Goal: Answer question/provide support

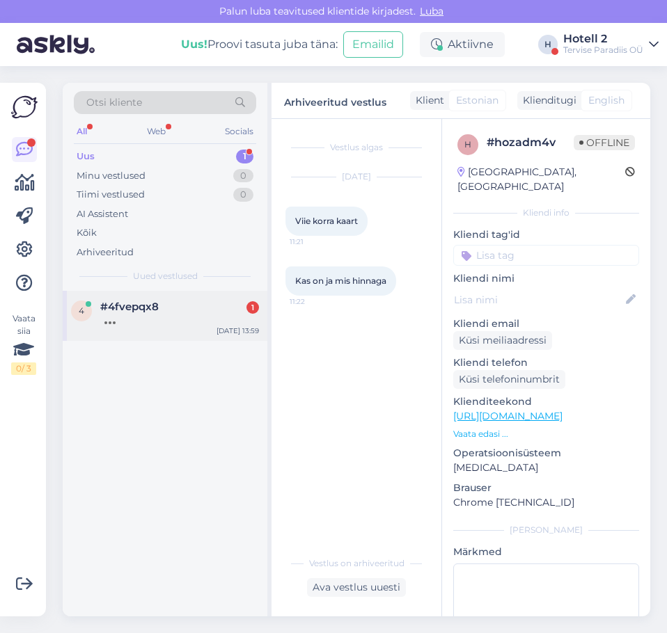
click at [200, 337] on div "4 #4fvepqx8 [DATE] 13:59" at bounding box center [165, 316] width 205 height 50
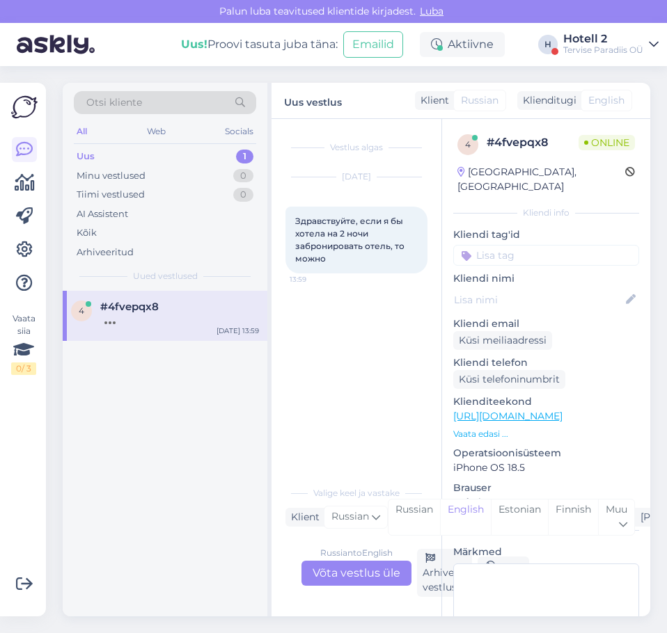
click at [340, 569] on div "Russian to English Võta vestlus üle" at bounding box center [356, 573] width 110 height 25
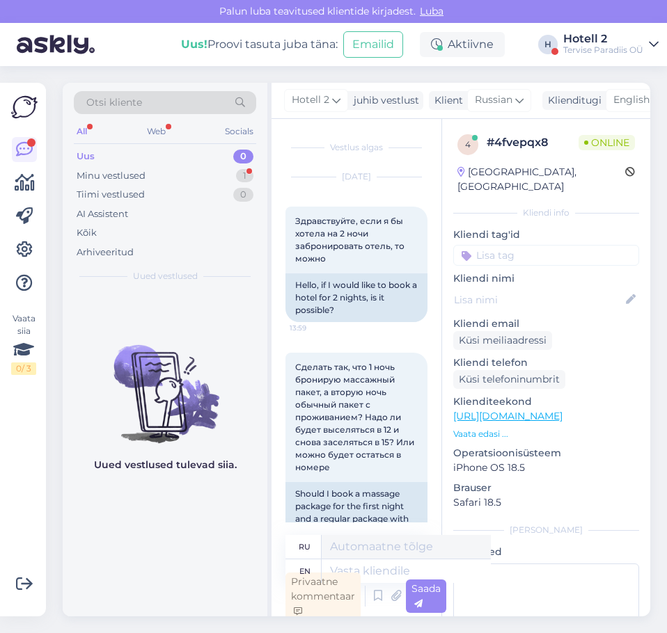
scroll to position [4, 0]
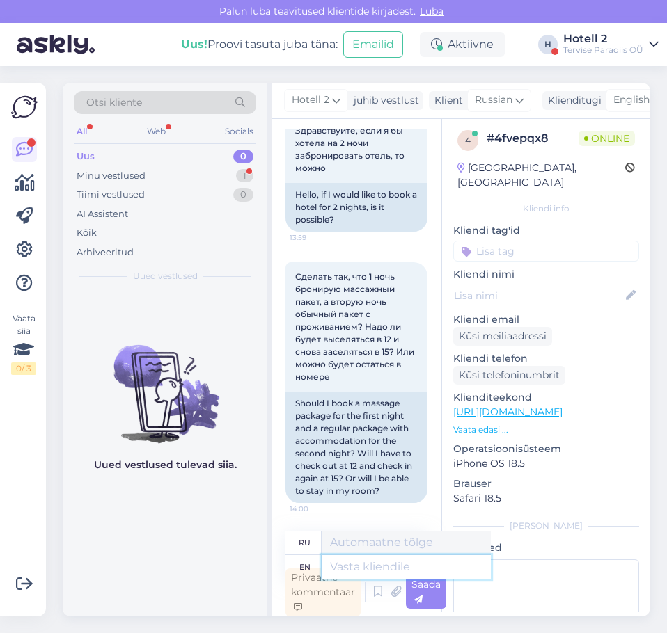
click at [340, 563] on textarea at bounding box center [406, 567] width 169 height 24
type textarea "Hello!"
type textarea "Привет!"
type textarea "Hello! yes,"
type textarea "Привет! Да,"
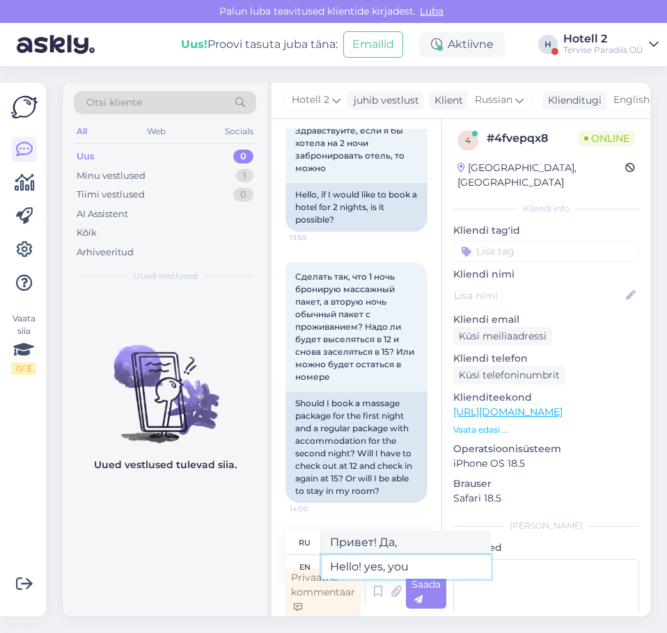
type textarea "Hello! yes, you"
type textarea "Привет! Да, ты"
type textarea "Hello! yes, you can"
type textarea "Здравствуйте! Да, вы можете."
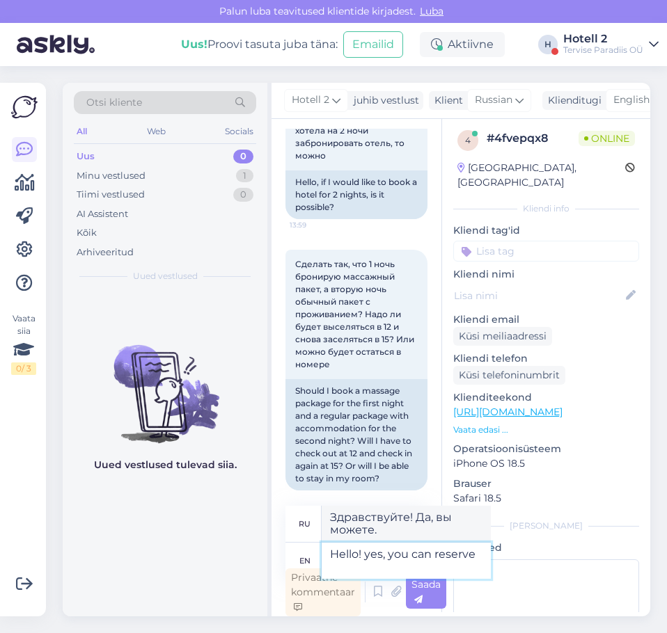
type textarea "Hello! yes, you can reserve"
type textarea "Здравствуйте! Да, вы можете забронировать."
type textarea "Hello! yes, you can reserve it"
type textarea "Здравствуйте! Да, вы можете его зарезервировать."
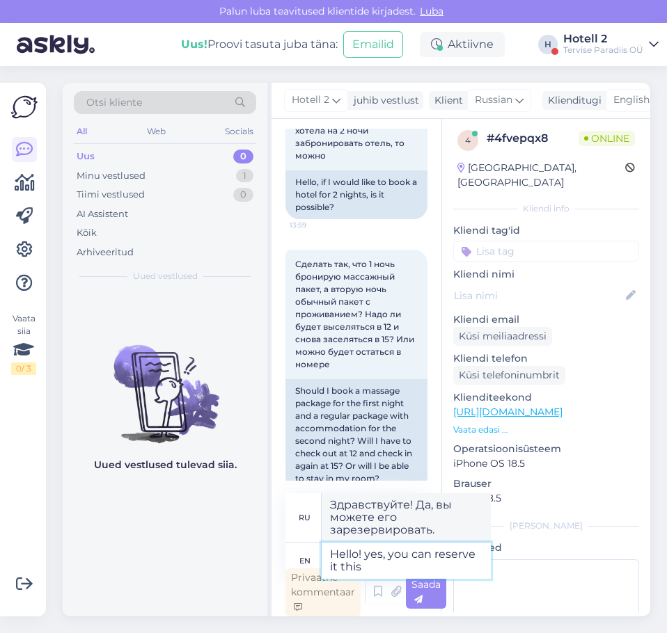
type textarea "Hello! yes, you can reserve it this w"
type textarea "Здравствуйте! Да, вы можете зарезервировать это место."
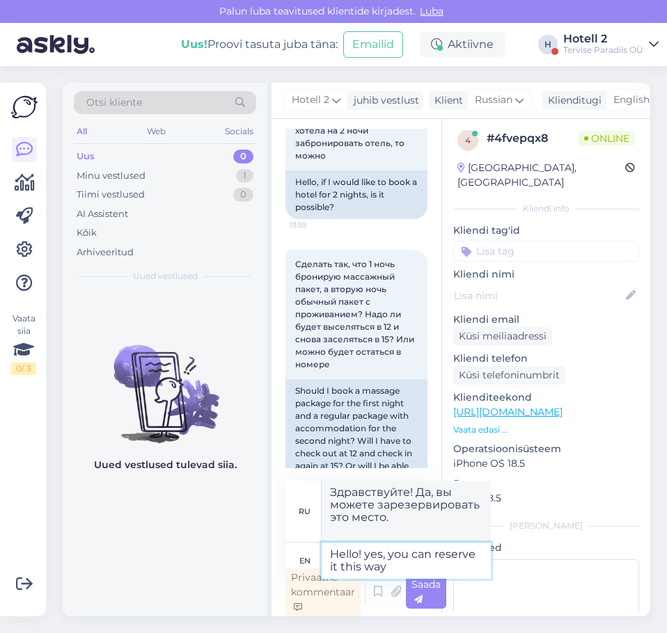
type textarea "Hello! yes, you can reserve it this way a"
type textarea "Здравствуйте! Да, вы можете забронировать его таким образом."
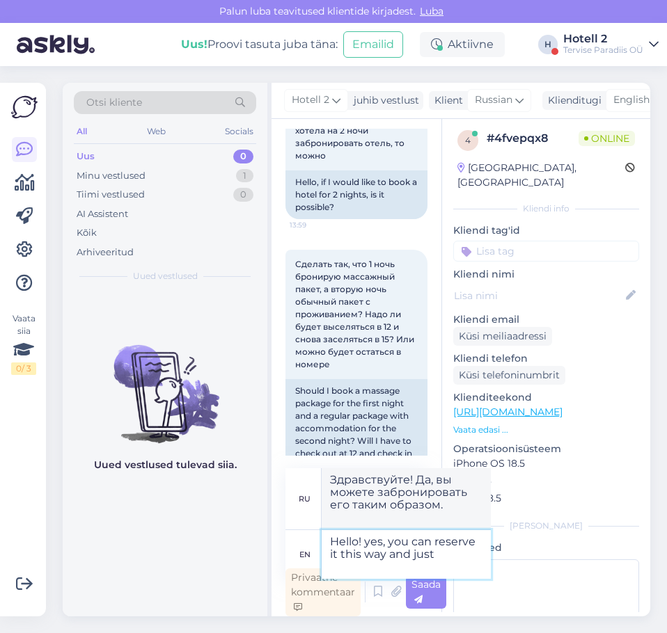
type textarea "Hello! yes, you can reserve it this way and just"
type textarea "Здравствуйте! Да, вы можете забронировать его таким образом и просто"
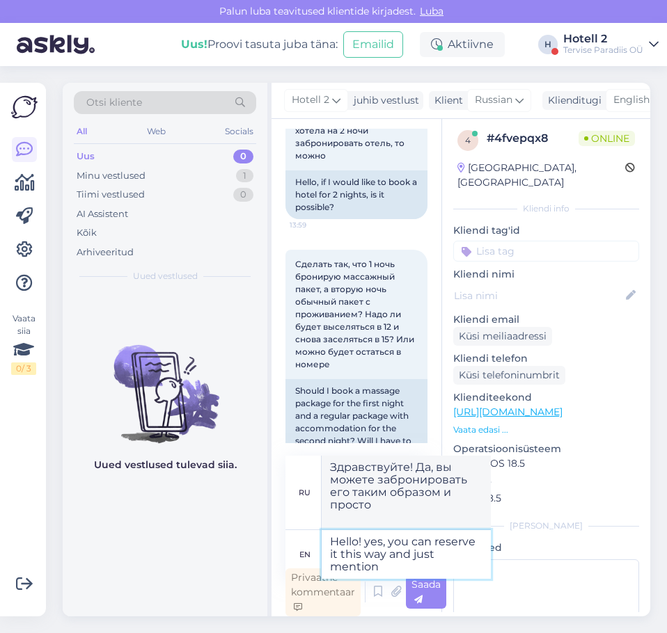
type textarea "Hello! yes, you can reserve it this way and just mention i"
type textarea "Здравствуйте! Да, вы можете забронировать его таким образом, просто упомянув"
type textarea "Hello! yes, you can reserve it this way and just mention in th"
type textarea "Здравствуйте! Да, вы можете забронировать его таким образом и просто укажите в"
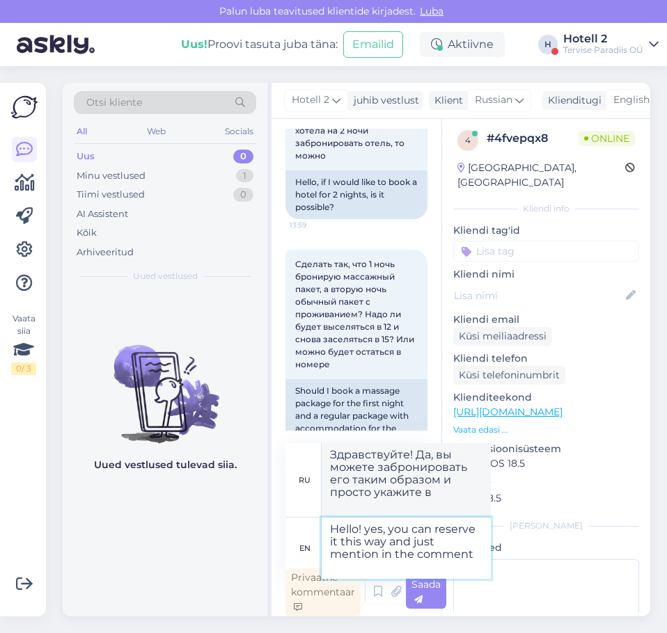
type textarea "Hello! yes, you can reserve it this way and just mention in the comment"
type textarea "Здравствуйте! Да, вы можете забронировать его таким образом, просто упомянув об…"
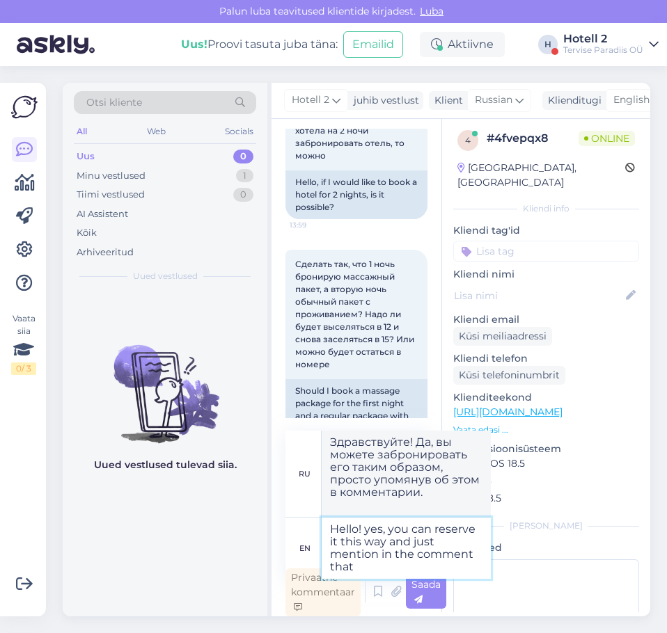
type textarea "Hello! yes, you can reserve it this way and just mention in the comment that"
type textarea "Здравствуйте! Да, вы можете забронировать его таким образом и просто укажите эт…"
type textarea "Hello! yes, you can reserve it this way and just mention in the comment that yo…"
type textarea "Здравствуйте! Да, вы можете забронировать его таким образом и просто укажите в …"
type textarea "Hello! yes, you can reserve it this way and just mention in the comment that yo…"
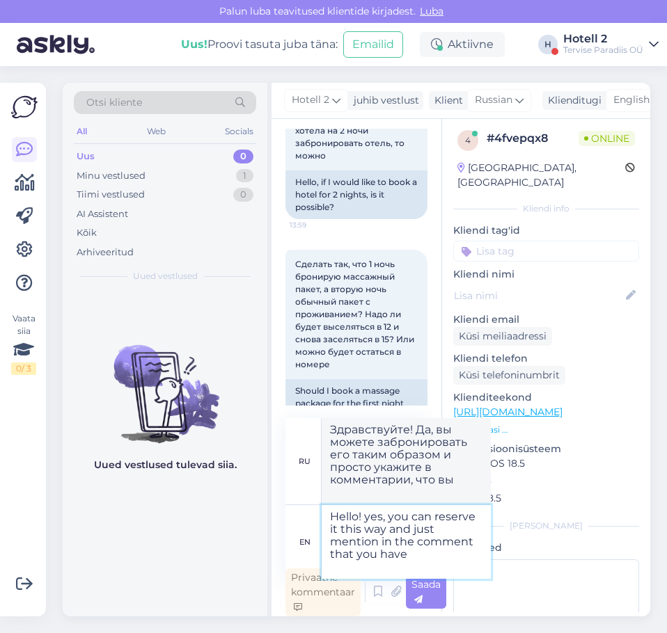
type textarea "Здравствуйте! Да, вы можете забронировать его таким образом и просто упомяните …"
type textarea "Hello! yes, you can reserve it this way and just mention in the comment that yo…"
type textarea "Здравствуйте! Да, вы можете забронировать его таким образом и просто укажите в …"
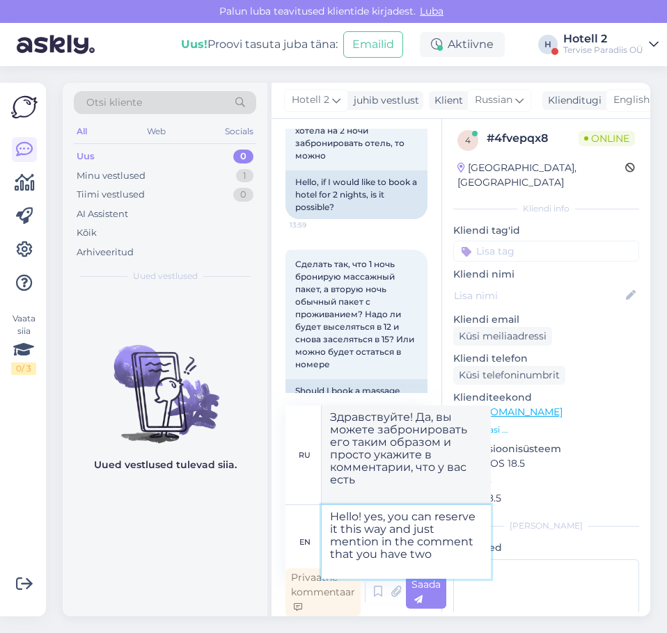
type textarea "Hello! yes, you can reserve it this way and just mention in the comment that yo…"
type textarea "Здравствуйте! Да, вы можете забронировать его таким образом, просто упомянув в …"
type textarea "Hello! yes, you can reserve it this way and just mention in the comment that yo…"
type textarea "Здравствуйте! Да, вы можете забронировать таким образом, просто упомянув в комм…"
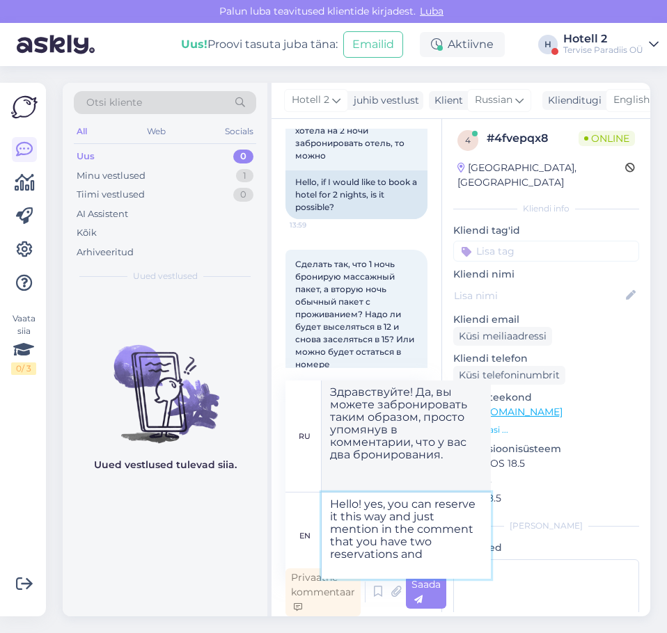
type textarea "Hello! yes, you can reserve it this way and just mention in the comment that yo…"
type textarea "Здравствуйте! Да, вы можете забронировать его таким образом, просто упомянув в …"
type textarea "Hello! yes, you can reserve it this way and just mention in the comment that yo…"
type textarea "Здравствуйте! Да, вы можете забронировать таким образом и просто укажите в комм…"
type textarea "Hello! yes, you can reserve it this way and just mention in the comment that yo…"
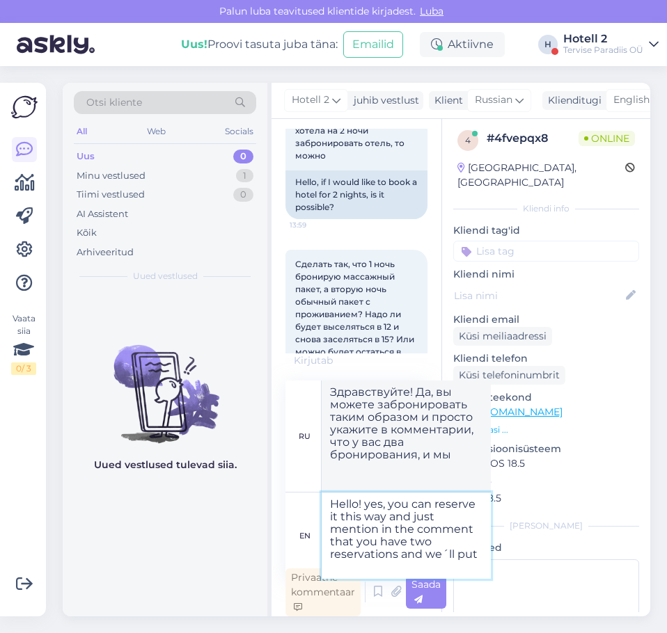
type textarea "Здравствуйте! Да, вы можете забронировать его таким образом, просто упомяните в…"
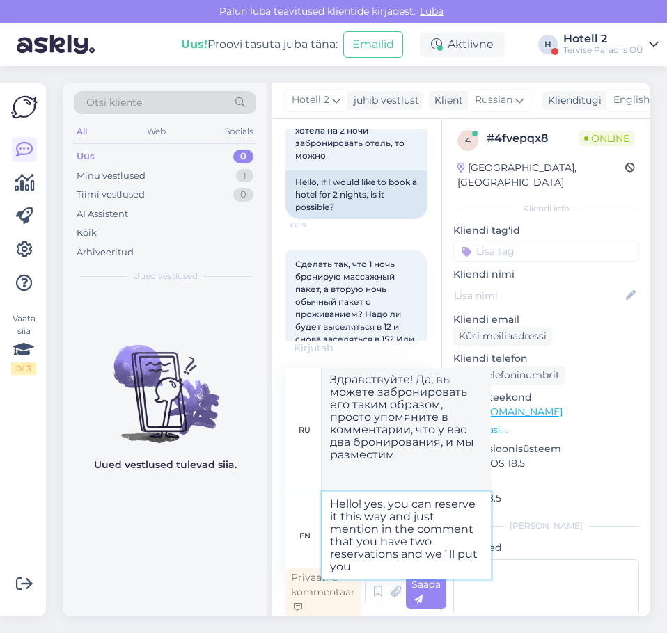
type textarea "Hello! yes, you can reserve it this way and just mention in the comment that yo…"
type textarea "Здравствуйте! Да, вы можете забронировать таким образом, просто укажите в комме…"
type textarea "Hello! yes, you can reserve it this way and just mention in the comment that yo…"
type textarea "Здравствуйте! Да, вы можете забронировать таким образом и просто укажите в комм…"
type textarea "Hello! yes, you can reserve it this way and just mention in the comment that yo…"
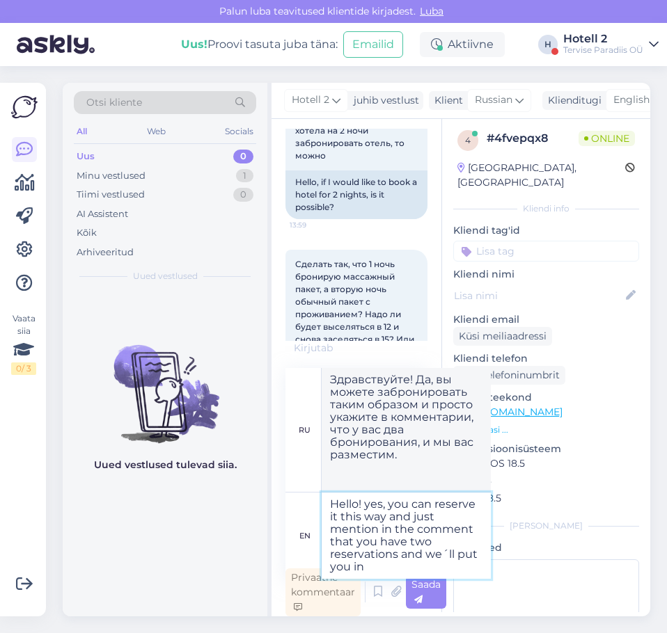
type textarea "Здравствуйте! Да, вы можете забронировать таким образом, просто укажите в комме…"
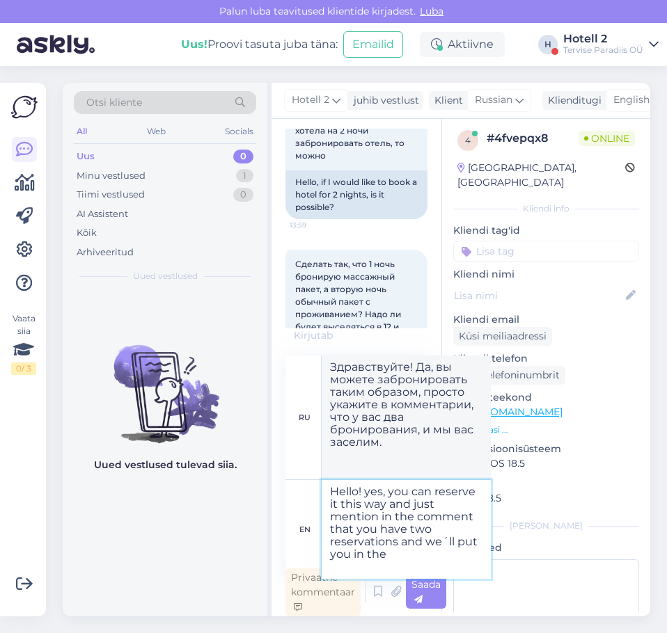
type textarea "Hello! yes, you can reserve it this way and just mention in the comment that yo…"
type textarea "Здравствуйте! Да, вы можете забронировать его таким образом, просто упомяните в…"
type textarea "Hello! yes, you can reserve it this way and just mention in the comment that yo…"
type textarea "Здравствуйте! Да, вы можете забронировать таким образом и просто укажите в комм…"
type textarea "Hello! yes, you can reserve it this way and just mention in the comment that yo…"
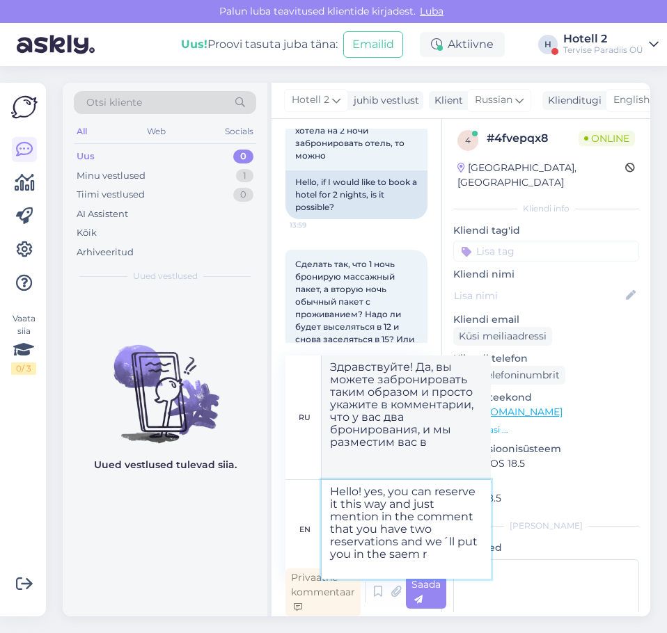
type textarea "Здравствуйте! Да, вы можете забронировать таким образом, просто укажите в комме…"
type textarea "Hello! yes, you can reserve it this way and just mention in the comment that yo…"
type textarea "Здравствуйте! Да, вы можете забронировать таким образом и просто укажите в комм…"
type textarea "Hello! yes, you can reserve it this way and just mention in the comment that yo…"
type textarea "Здравствуйте! Да, вы можете забронировать таким образом, просто укажите в комме…"
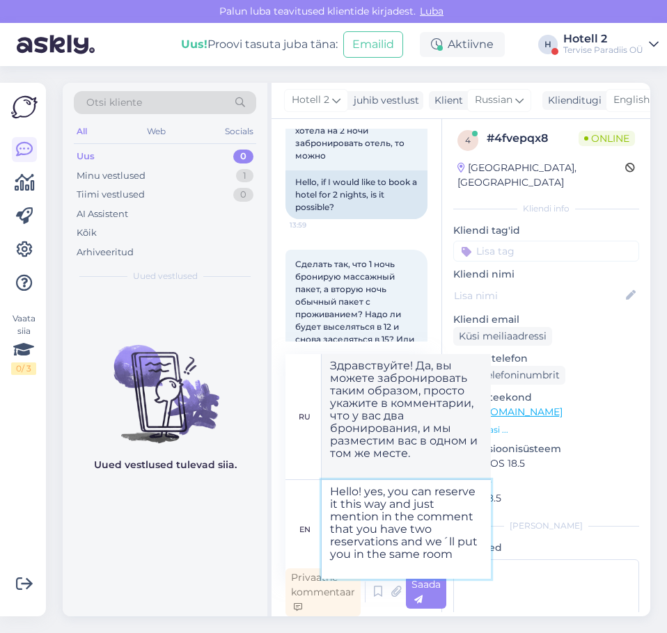
type textarea "Hello! yes, you can reserve it this way and just mention in the comment that yo…"
type textarea "Здравствуйте! Да, вы можете забронировать таким образом, просто укажите в комме…"
type textarea "Hello! yes, you can reserve it this way and just mention in the comment that yo…"
type textarea "Здравствуйте! Да, вы можете забронировать номер таким образом, просто укажите в…"
type textarea "Hello! yes, you can reserve it this way and just mention in the comment that yo…"
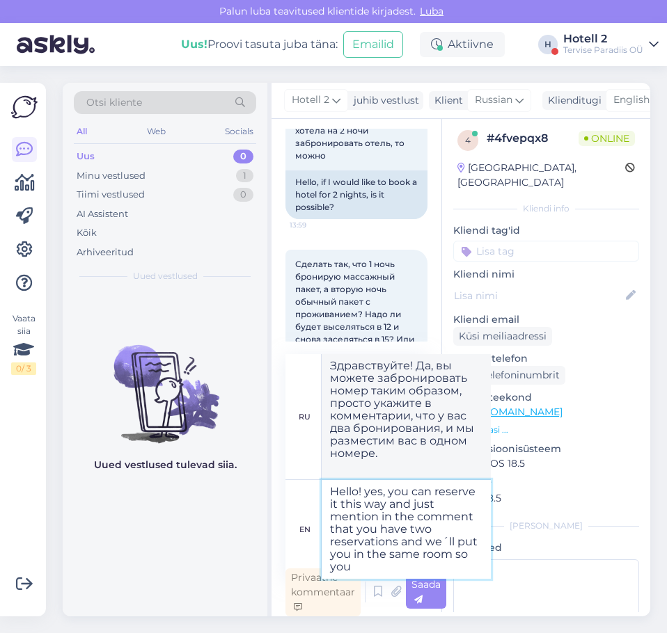
type textarea "Здравствуйте! Да, вы можете забронировать его таким образом, просто упомяните в…"
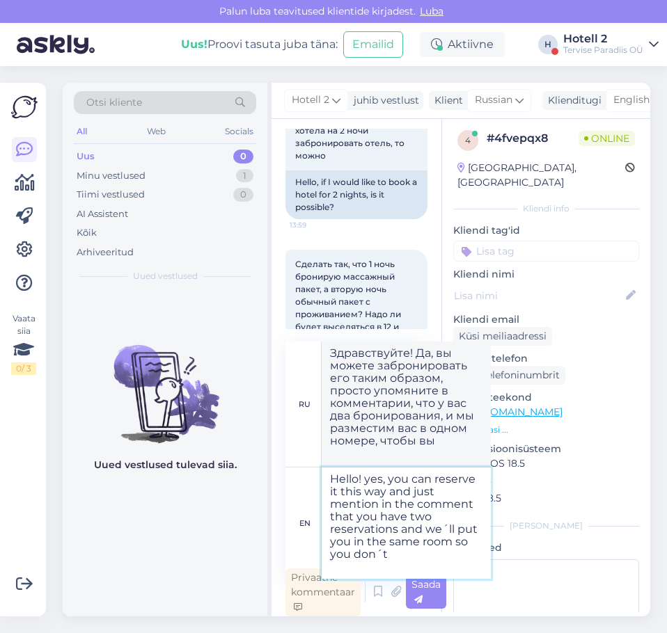
type textarea "Hello! yes, you can reserve it this way and just mention in the comment that yo…"
type textarea "Здравствуйте! Да, вы можете забронировать номер таким образом, просто упомяните…"
type textarea "Hello! yes, you can reserve it this way and just mention in the comment that yo…"
type textarea "Здравствуйте! Да, вы можете забронировать номер таким образом, просто упомянув …"
type textarea "Hello! yes, you can reserve it this way and just mention in the comment that yo…"
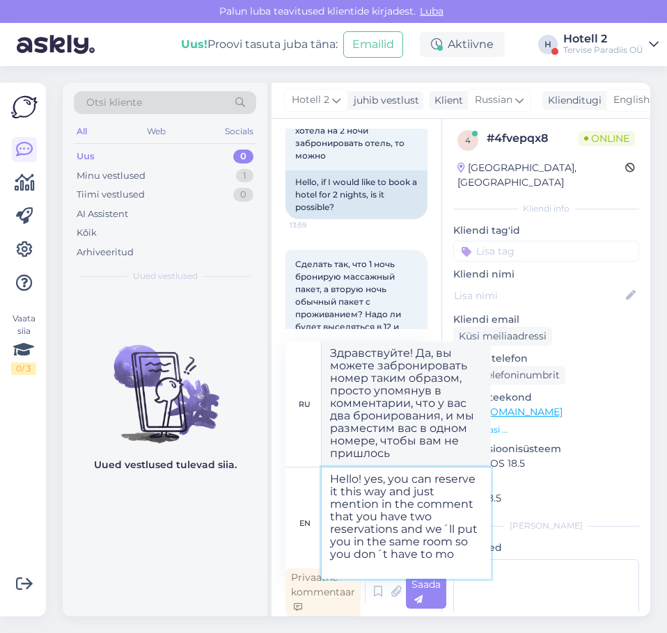
type textarea "Здравствуйте! Да, вы можете забронировать таким образом и просто укажите в комм…"
type textarea "Hello! yes, you can reserve it this way and just mention in the comment that yo…"
type textarea "Здравствуйте! Да, вы можете забронировать таким образом, просто упомянув в комм…"
type textarea "Hello! yes, you can reserve it this way and just mention in the comment that yo…"
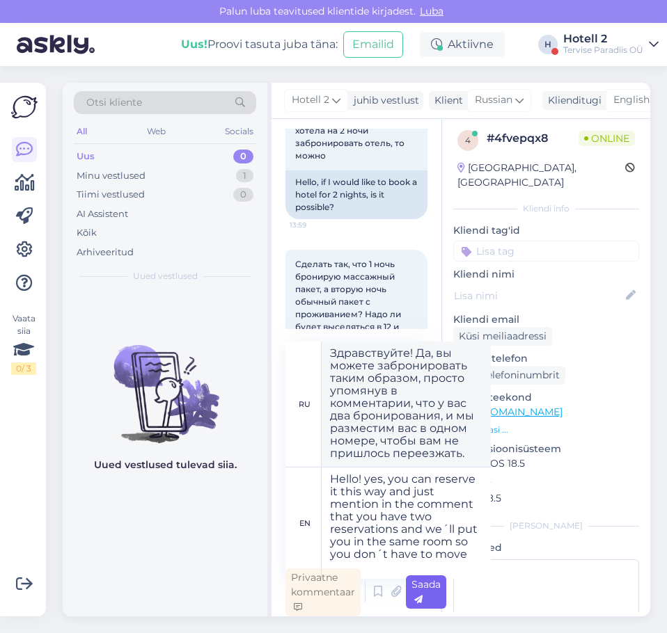
click at [426, 583] on span "Saada" at bounding box center [425, 591] width 29 height 27
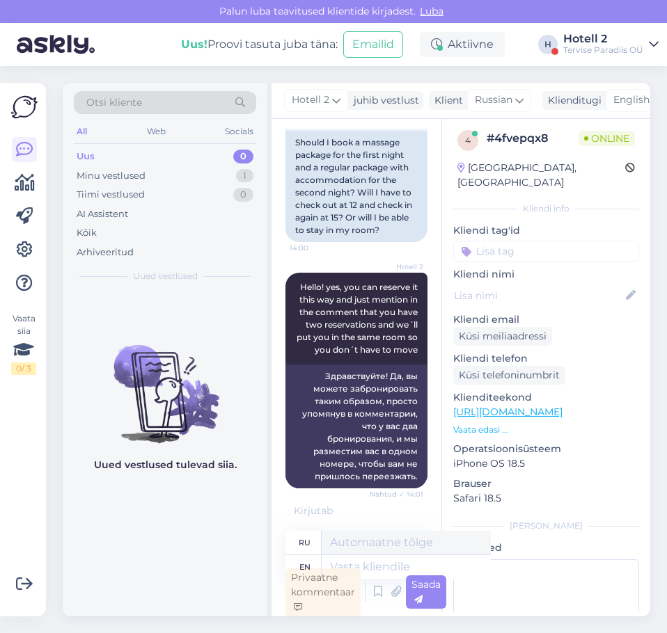
scroll to position [441, 0]
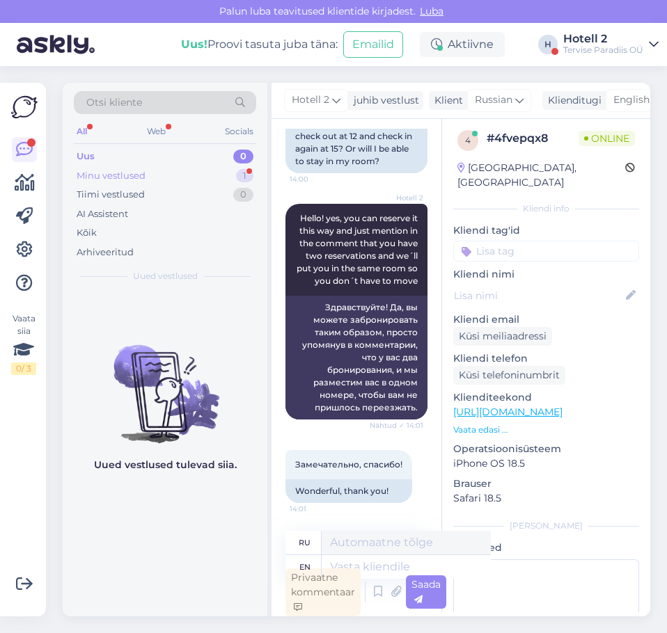
click at [145, 180] on div "Minu vestlused" at bounding box center [111, 176] width 69 height 14
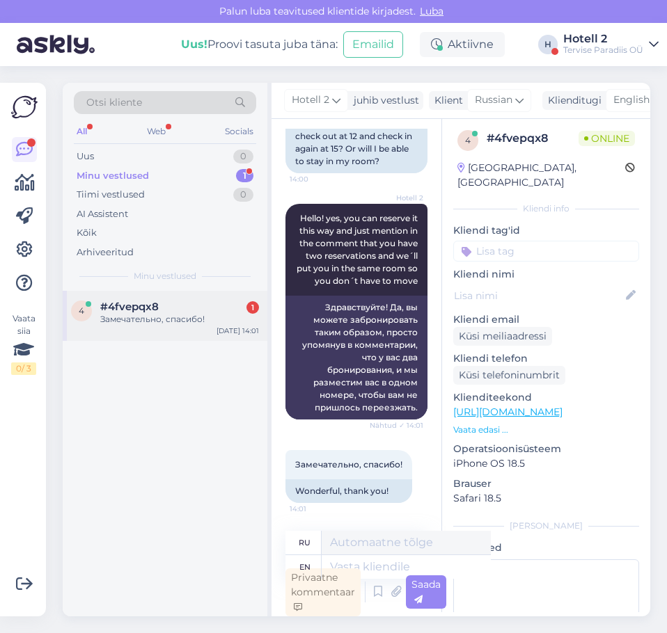
click at [152, 318] on div "Замечательно, спасибо!" at bounding box center [179, 319] width 159 height 13
